Goal: Task Accomplishment & Management: Manage account settings

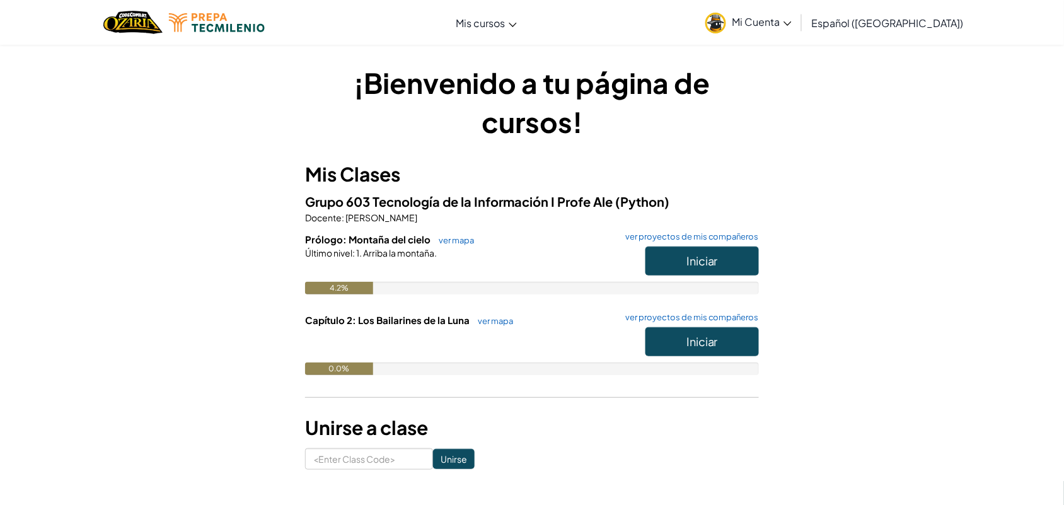
click at [792, 19] on span "Mi Cuenta" at bounding box center [762, 21] width 59 height 13
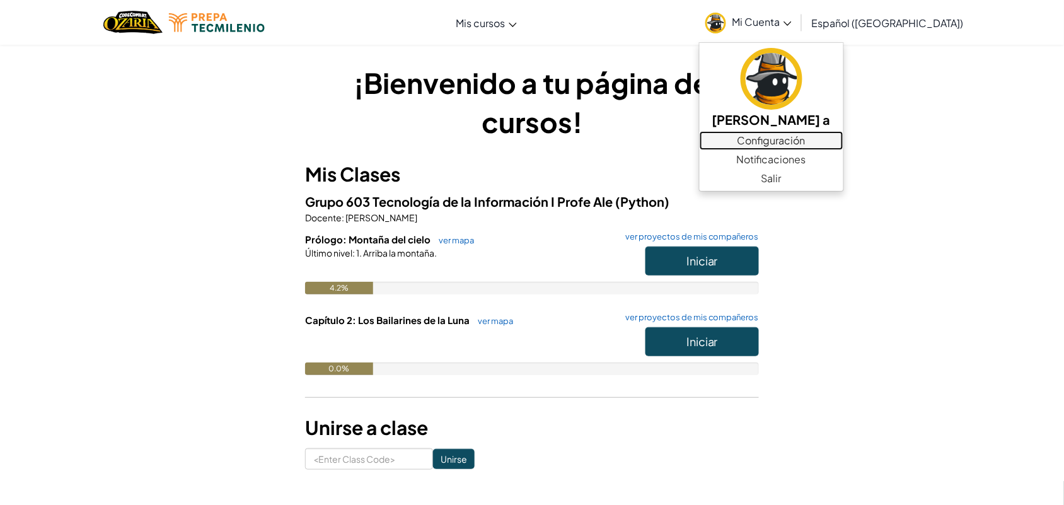
click at [837, 136] on link "Configuración" at bounding box center [772, 140] width 144 height 19
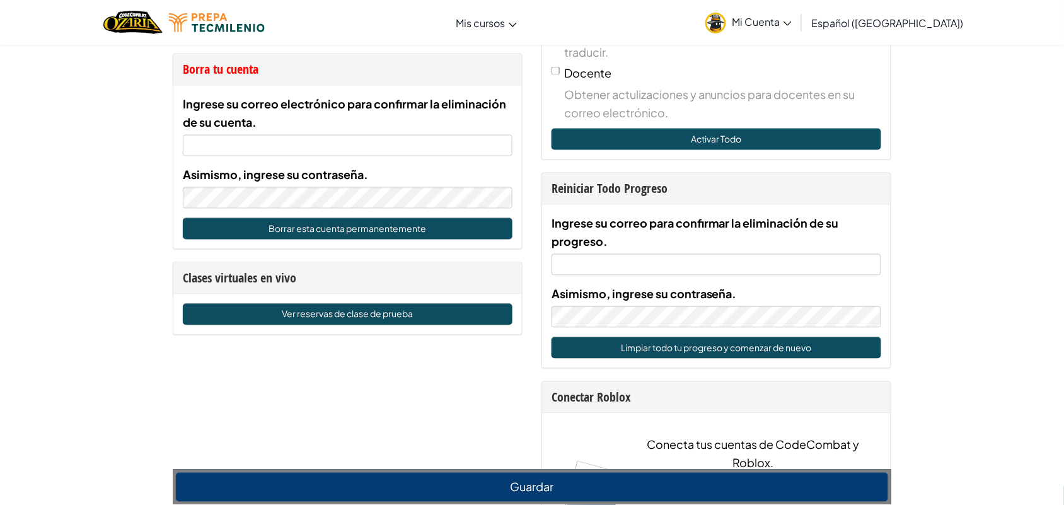
scroll to position [637, 0]
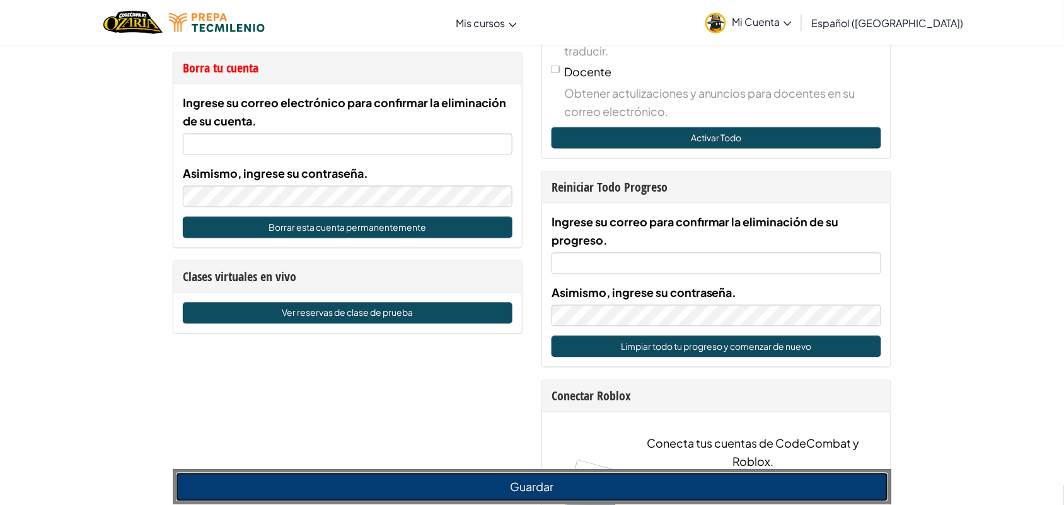
click at [468, 479] on button "Guardar" at bounding box center [532, 487] width 712 height 29
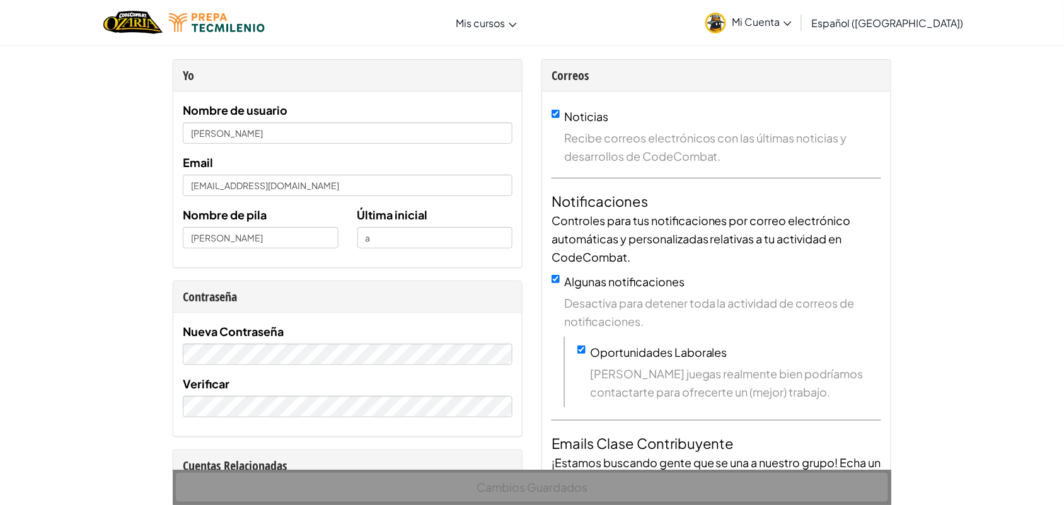
scroll to position [0, 0]
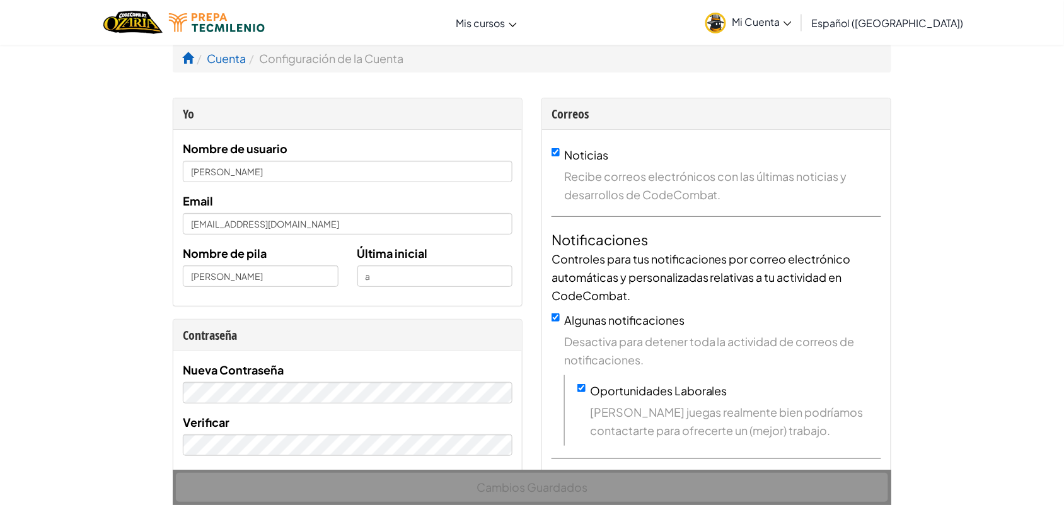
click at [787, 29] on link "Mi Cuenta" at bounding box center [748, 23] width 99 height 40
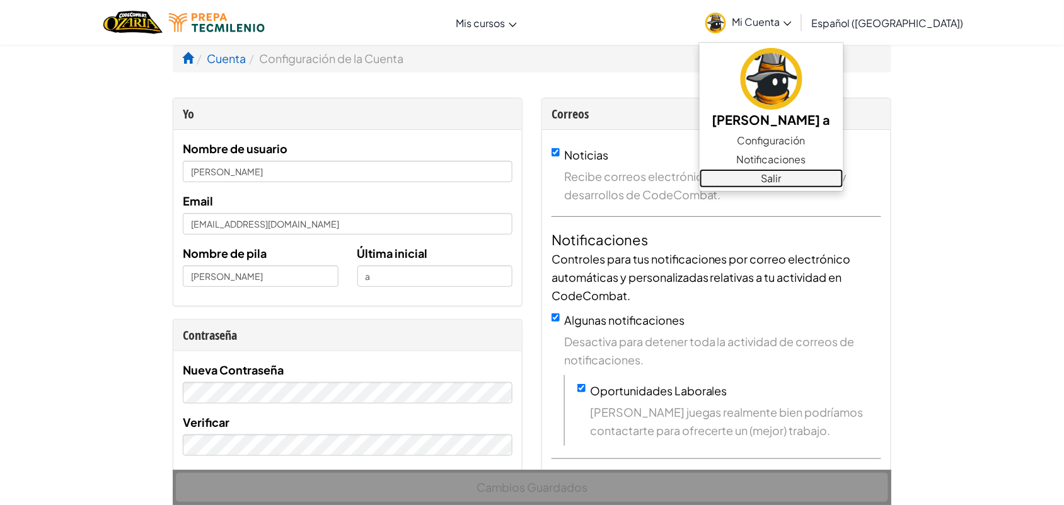
click at [826, 171] on link "Salir" at bounding box center [772, 178] width 144 height 19
